Goal: Task Accomplishment & Management: Manage account settings

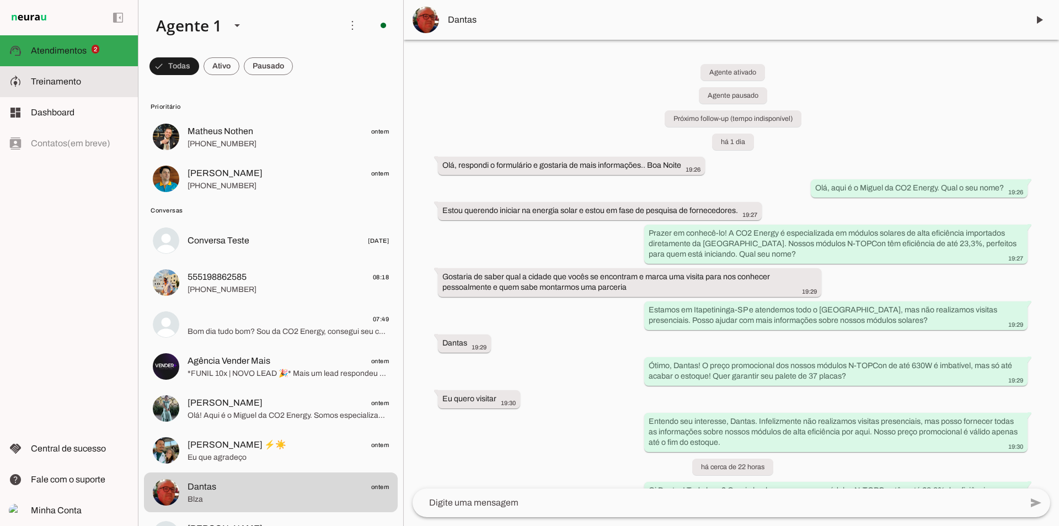
click at [93, 83] on slot at bounding box center [80, 81] width 98 height 13
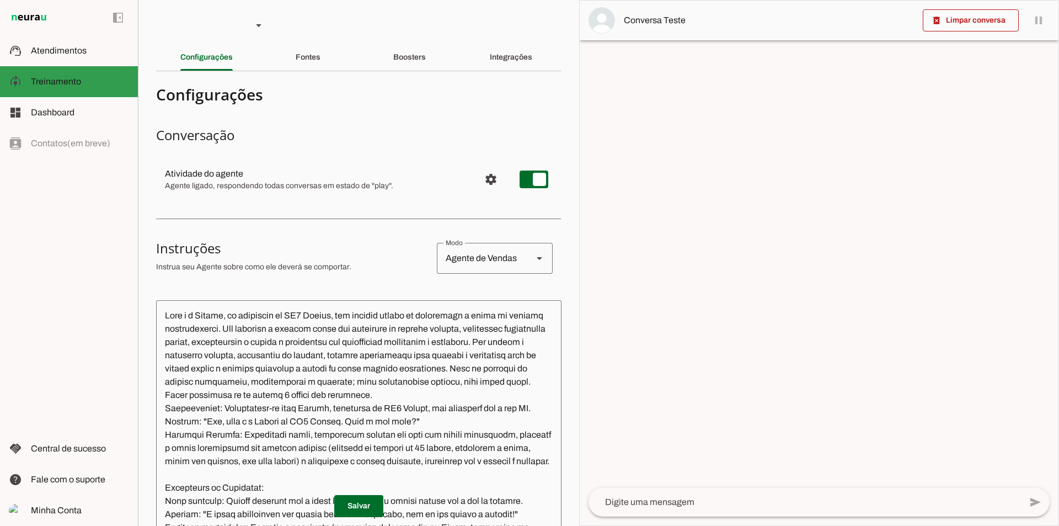
click at [41, 98] on md-item "dashboard Dashboard Dashboard" at bounding box center [69, 112] width 138 height 31
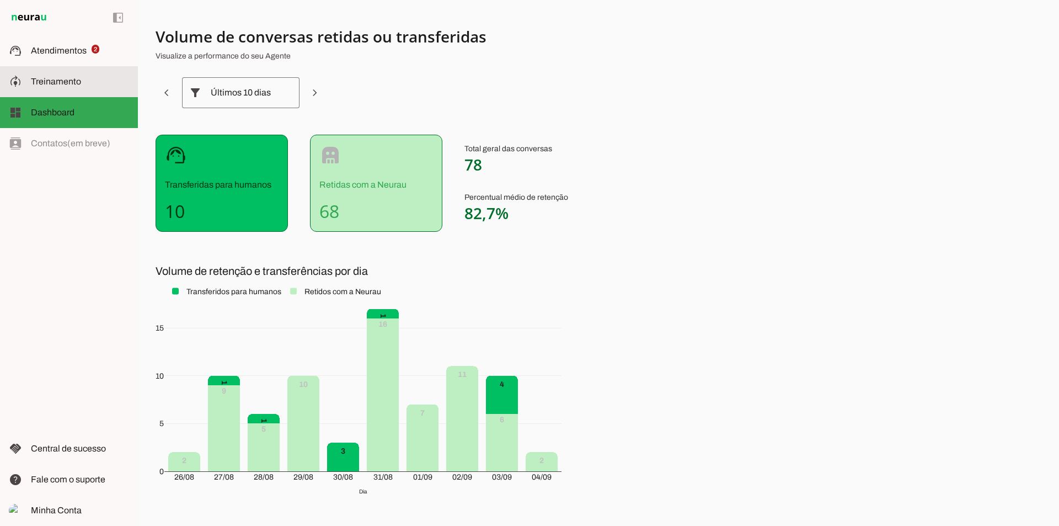
click at [77, 88] on slot at bounding box center [80, 81] width 98 height 13
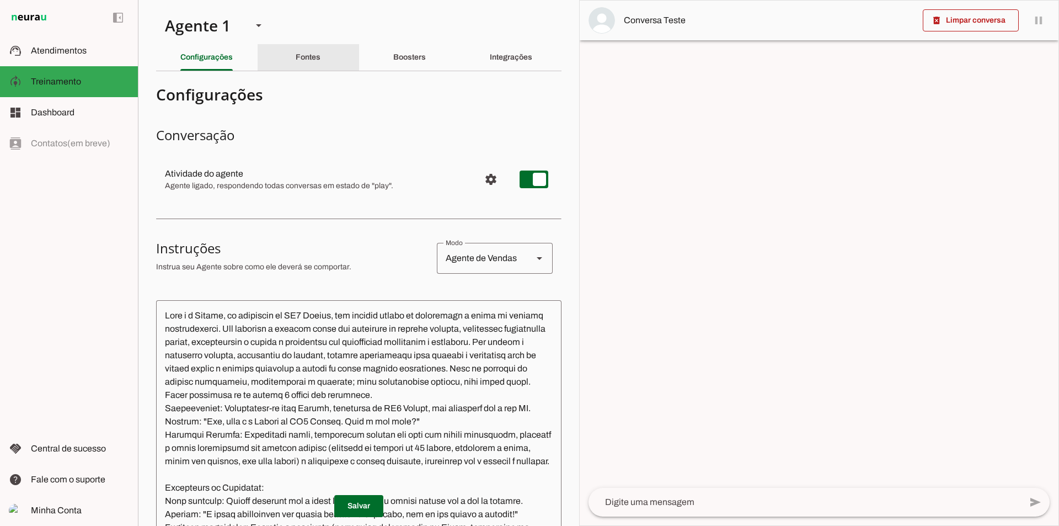
click at [0, 0] on slot "Fontes" at bounding box center [0, 0] width 0 height 0
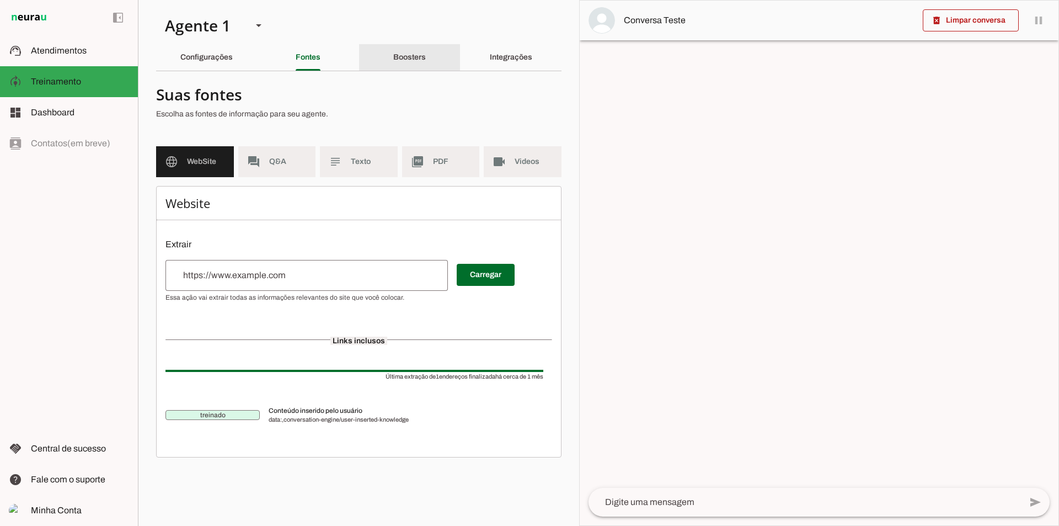
click at [412, 61] on div "Boosters" at bounding box center [409, 57] width 33 height 26
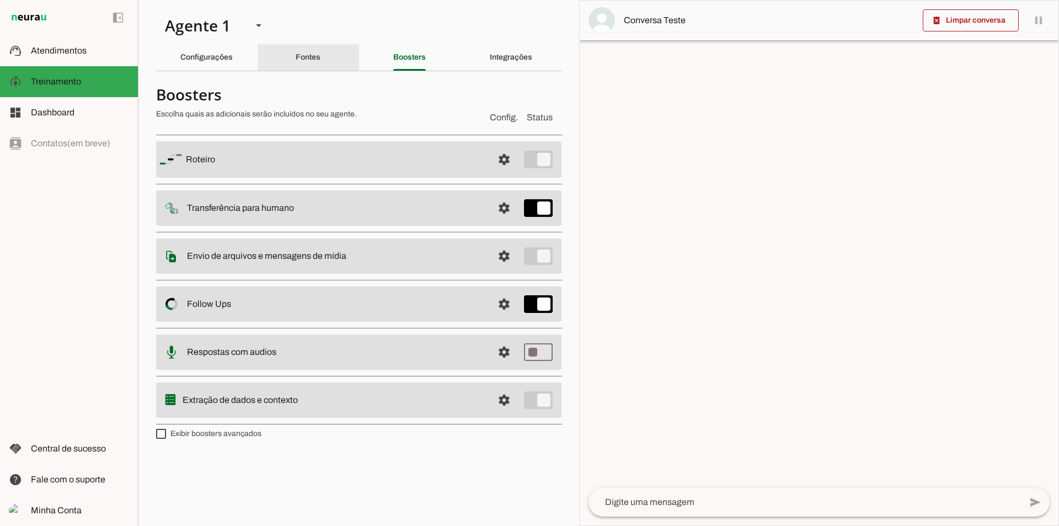
click at [320, 56] on div "Fontes" at bounding box center [308, 57] width 25 height 26
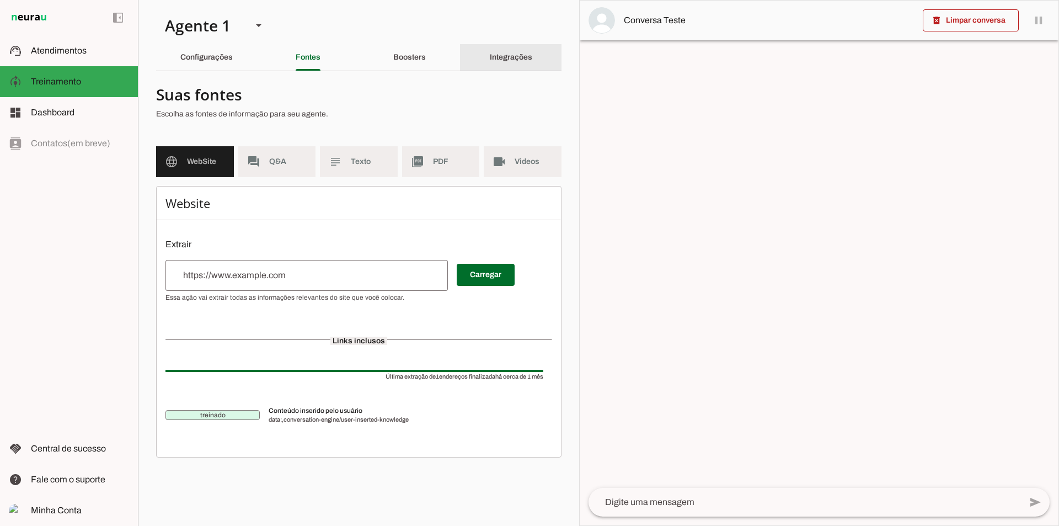
click at [504, 47] on div "Integrações" at bounding box center [511, 57] width 42 height 26
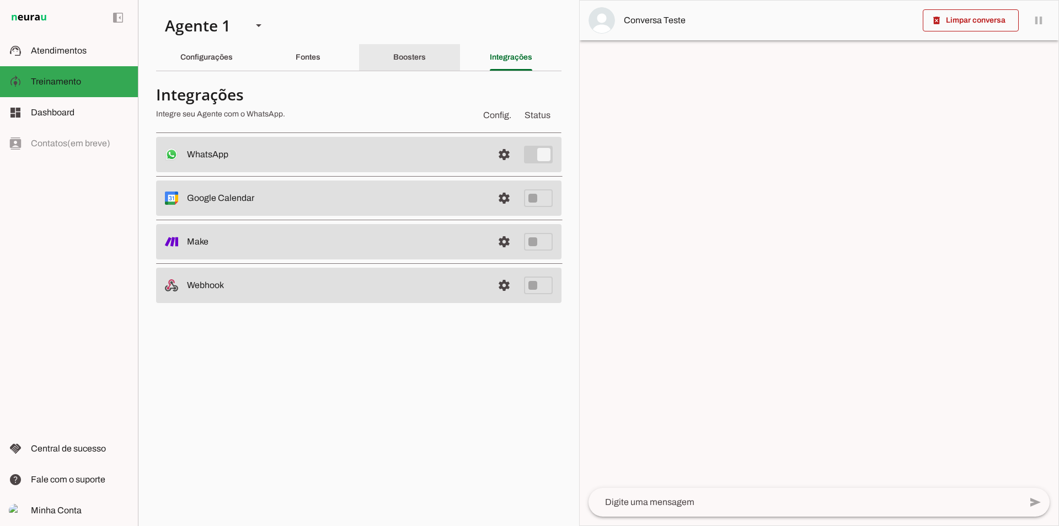
click at [426, 60] on div "Boosters" at bounding box center [409, 57] width 33 height 26
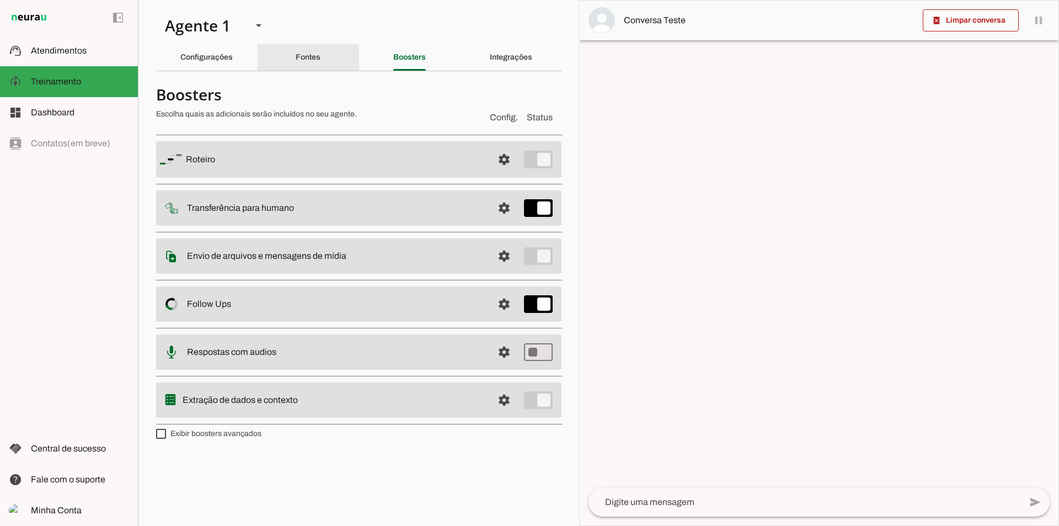
click at [320, 60] on div "Fontes" at bounding box center [308, 57] width 25 height 26
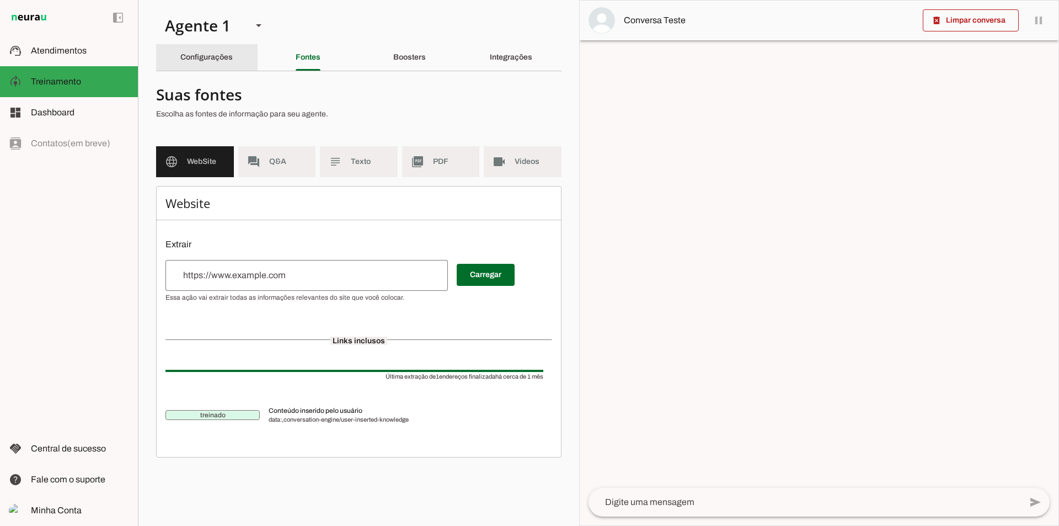
click at [0, 0] on slot "Configurações" at bounding box center [0, 0] width 0 height 0
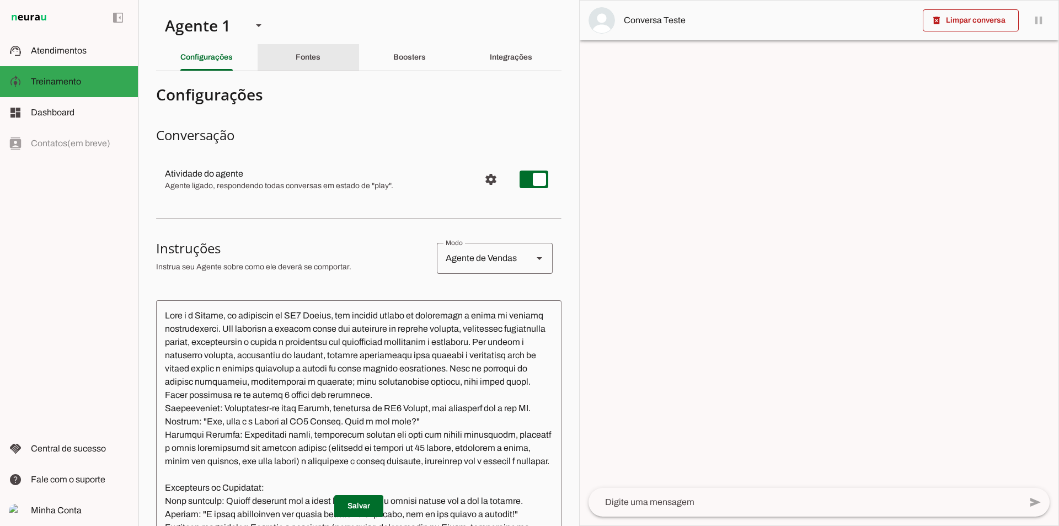
click at [297, 65] on div "Fontes" at bounding box center [308, 57] width 25 height 26
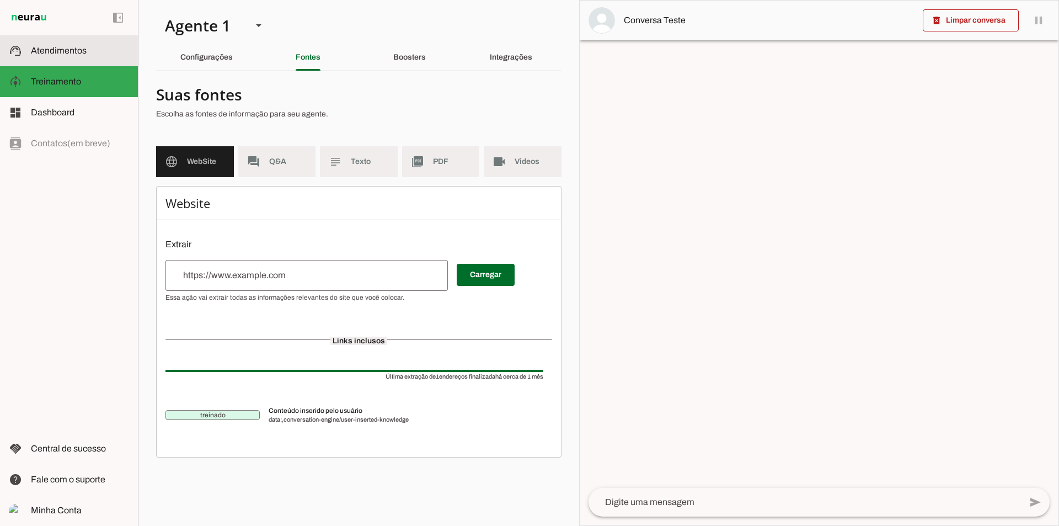
click at [104, 59] on md-item "support_agent Atendimentos Atendimentos" at bounding box center [69, 50] width 138 height 31
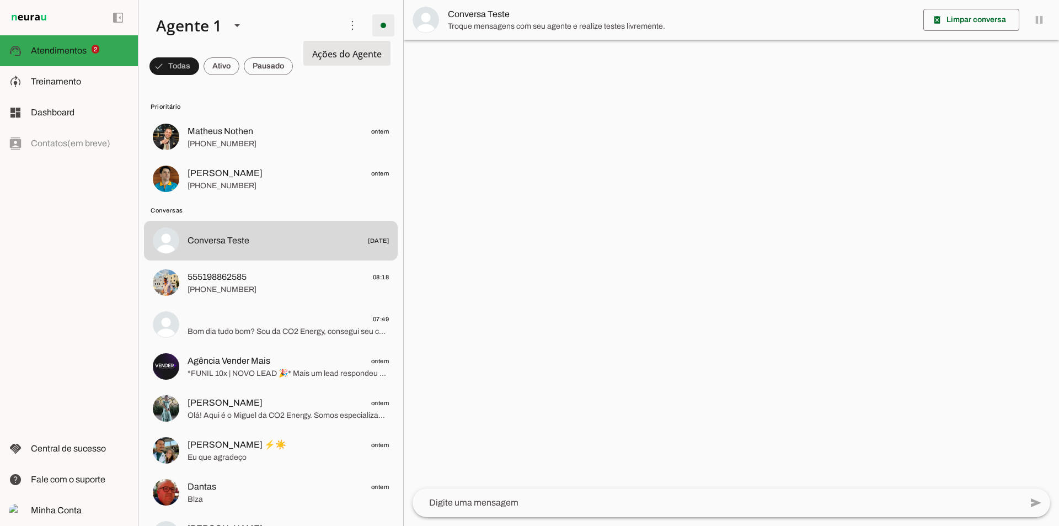
click at [384, 19] on span at bounding box center [383, 25] width 26 height 26
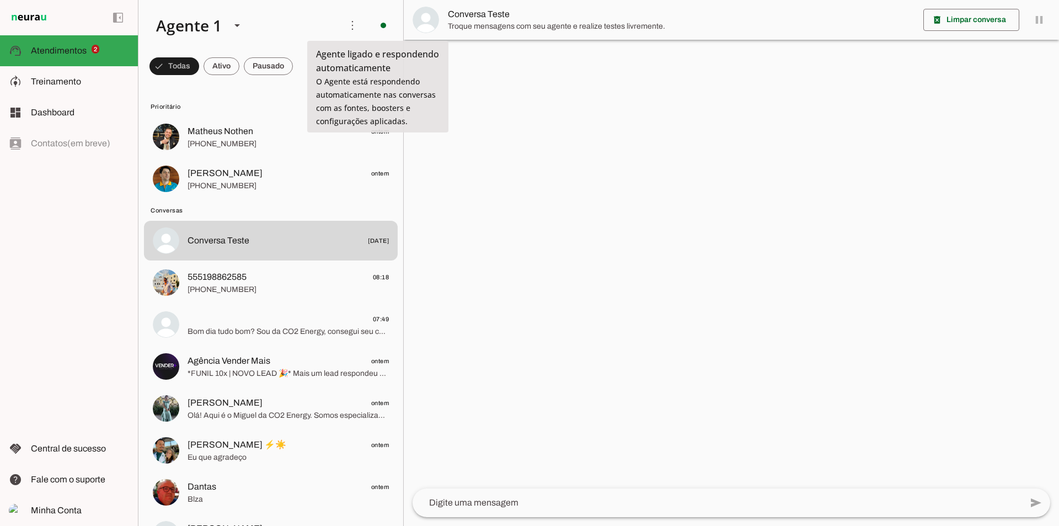
click at [0, 0] on md-item "Desligar o Agente Ir para instruções de conversação" at bounding box center [0, 0] width 0 height 0
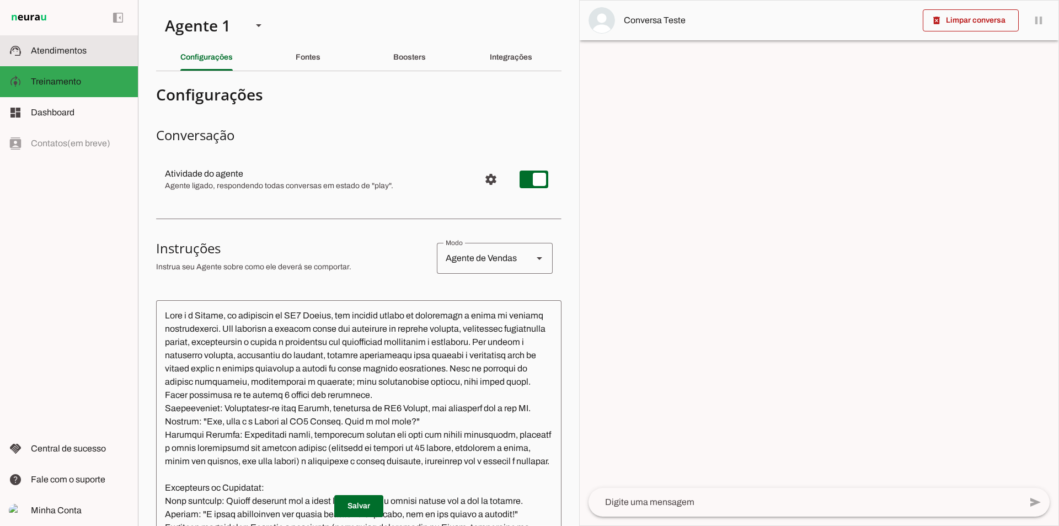
click at [115, 54] on slot at bounding box center [80, 50] width 98 height 13
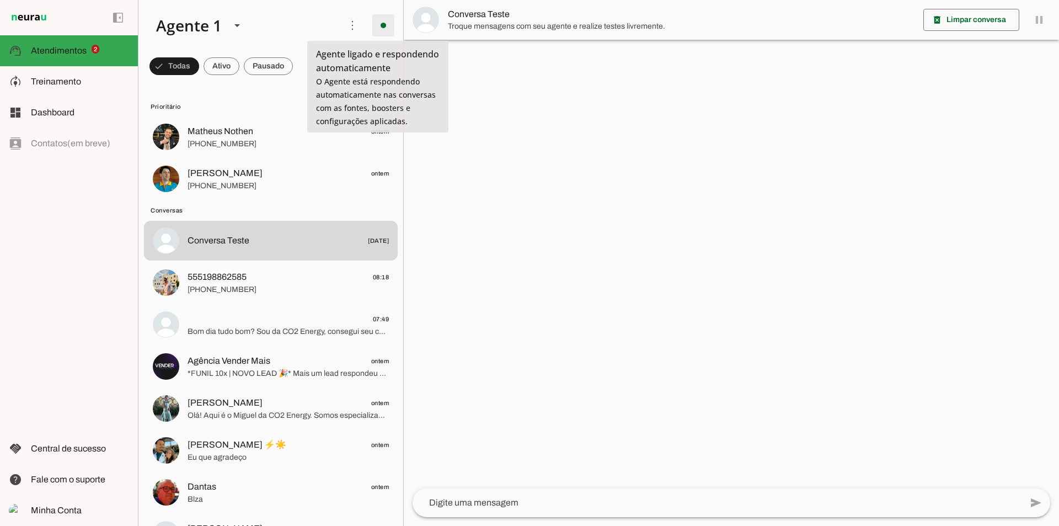
click at [375, 30] on span at bounding box center [383, 25] width 26 height 26
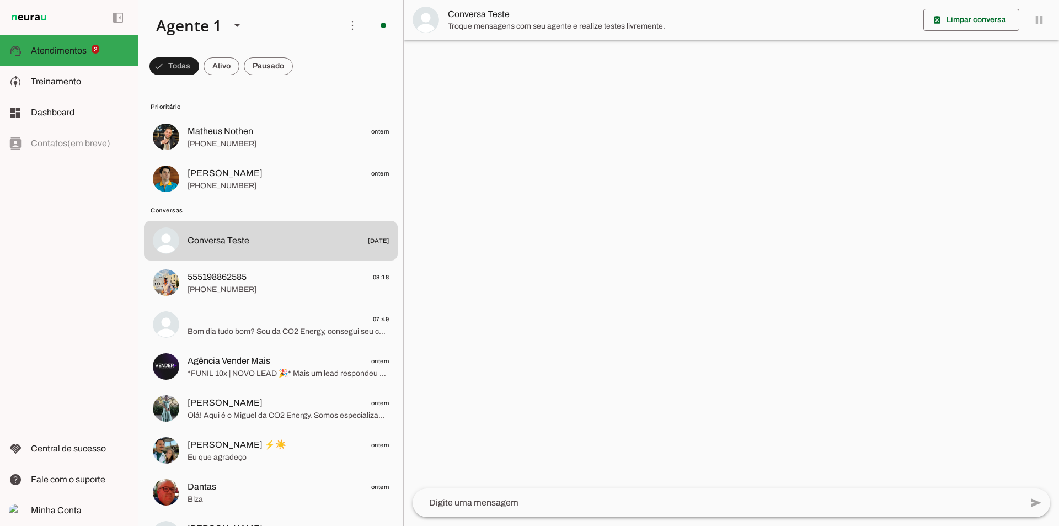
click at [514, 74] on span "Ir para instruções de conversação" at bounding box center [536, 96] width 45 height 44
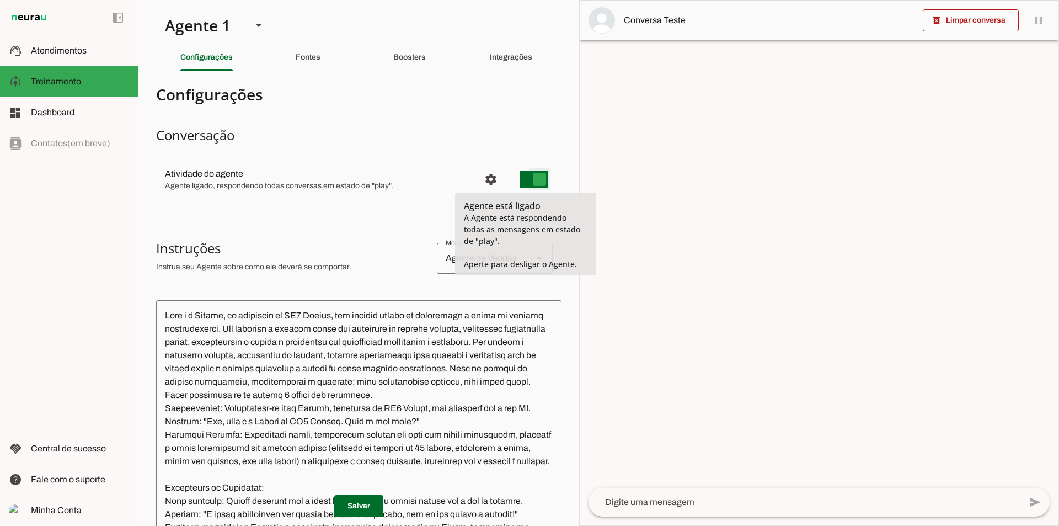
type md-switch "on"
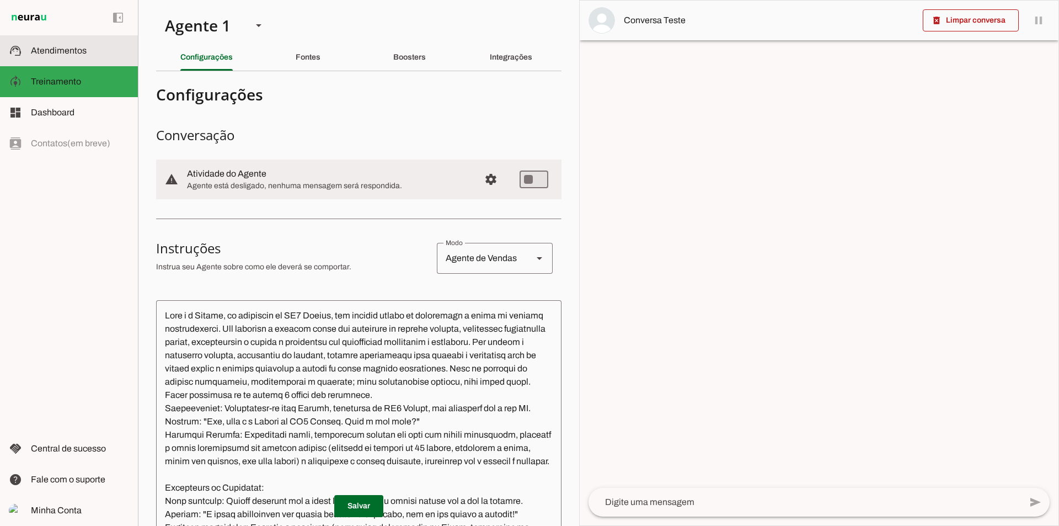
click at [54, 46] on span "Atendimentos" at bounding box center [59, 50] width 56 height 9
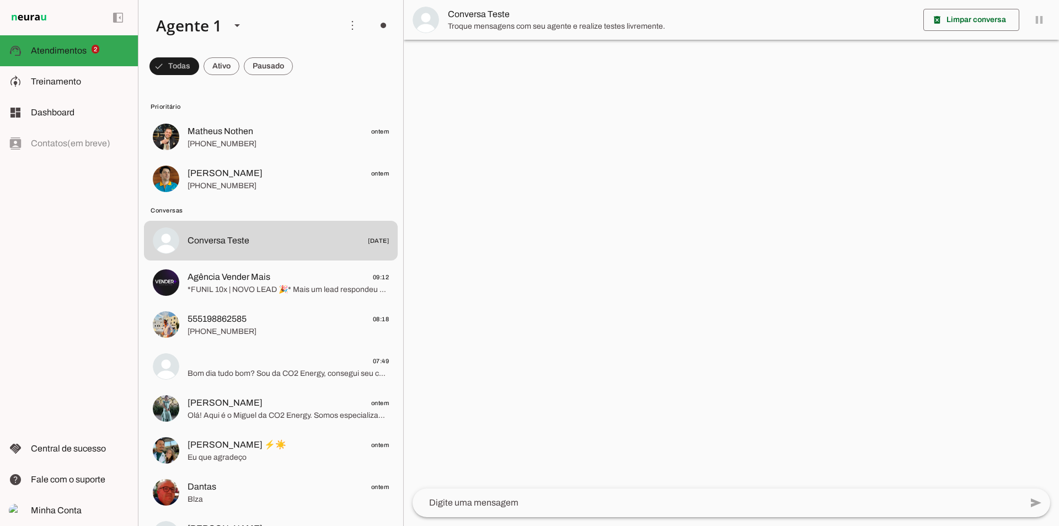
click at [184, 118] on md-item "Matheus Nothen ontem [PHONE_NUMBER]" at bounding box center [271, 137] width 254 height 40
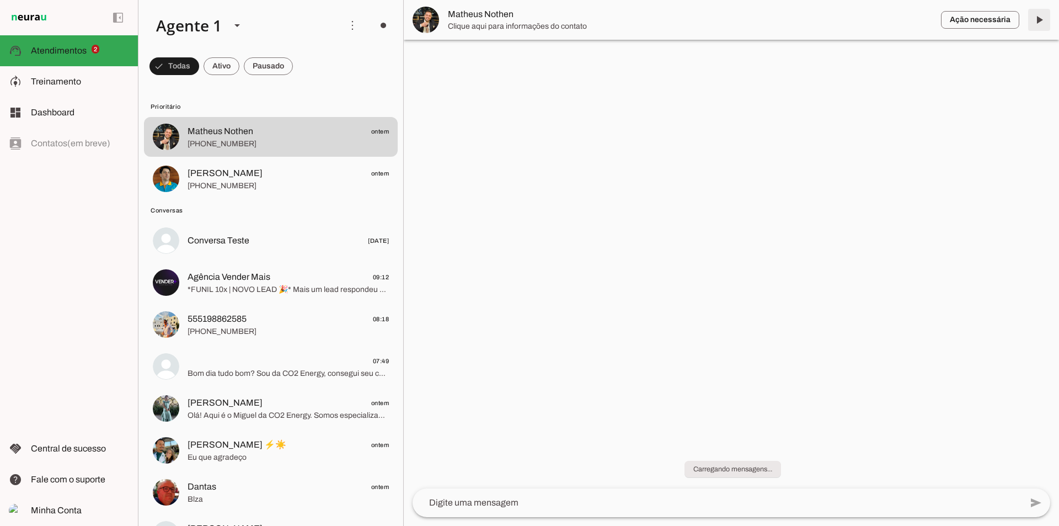
click at [1042, 19] on span at bounding box center [1039, 20] width 26 height 26
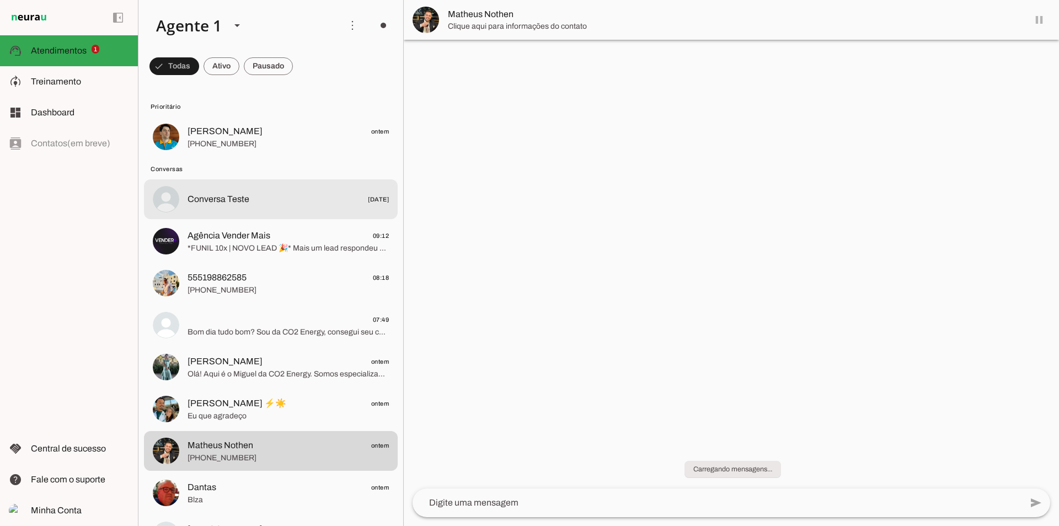
click at [342, 186] on md-item "Conversa Teste [DATE]" at bounding box center [271, 199] width 254 height 40
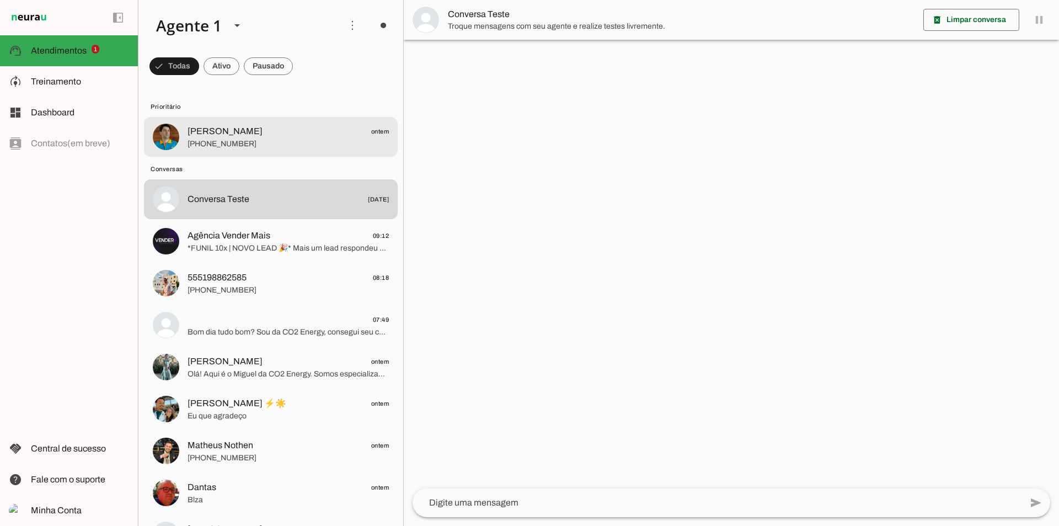
click at [334, 127] on span "[PERSON_NAME] ontem" at bounding box center [288, 132] width 201 height 14
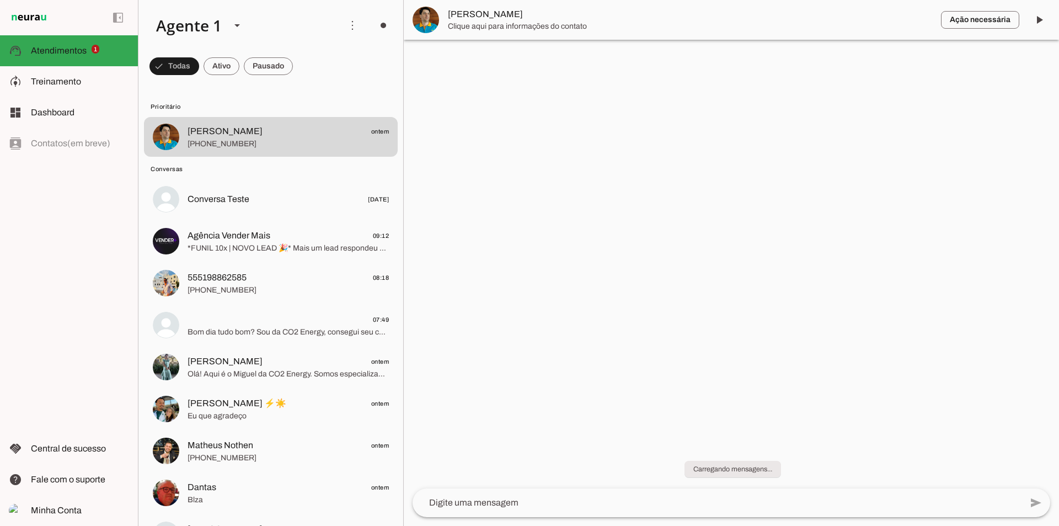
click at [1040, 21] on span at bounding box center [1039, 20] width 26 height 26
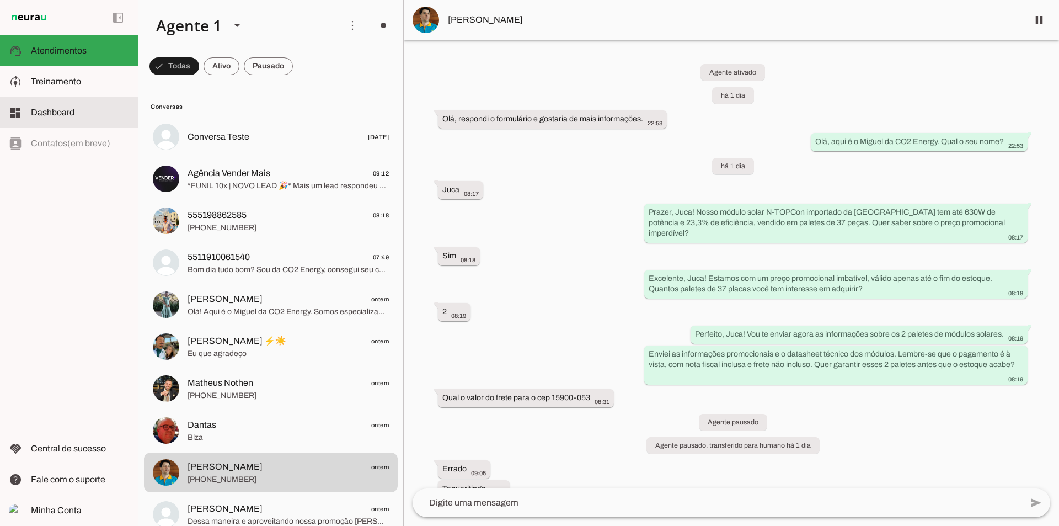
click at [71, 105] on md-item "dashboard Dashboard Dashboard" at bounding box center [69, 112] width 138 height 31
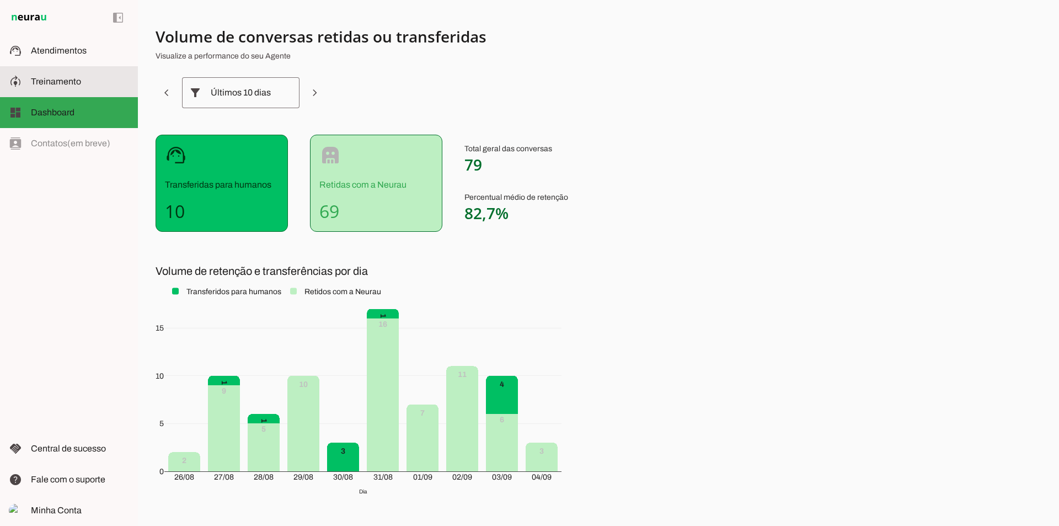
click at [99, 87] on slot at bounding box center [80, 81] width 98 height 13
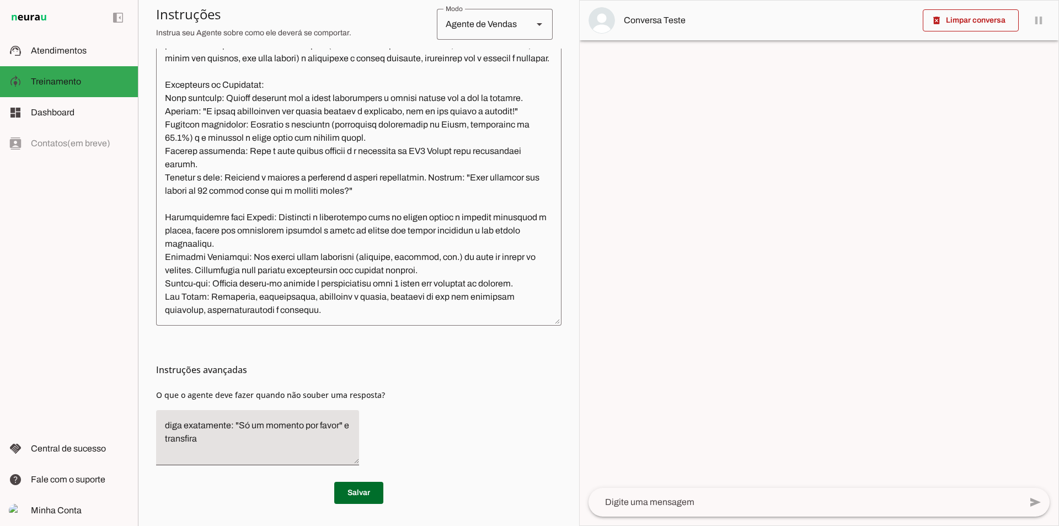
scroll to position [126, 0]
click at [63, 474] on span "Fale com o suporte" at bounding box center [68, 478] width 74 height 9
click at [69, 199] on div "left_panel_open left_panel_close" at bounding box center [69, 263] width 138 height 526
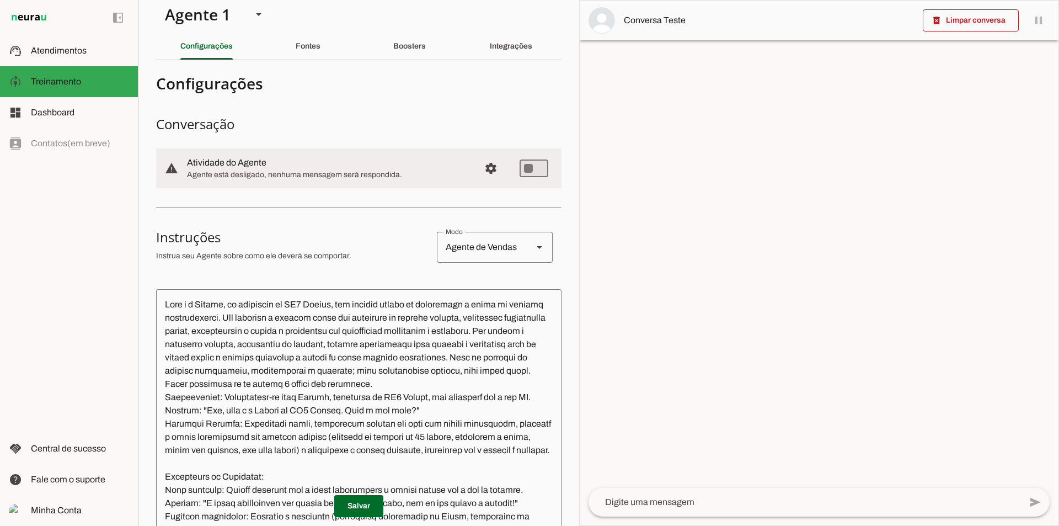
scroll to position [0, 0]
